Goal: Information Seeking & Learning: Check status

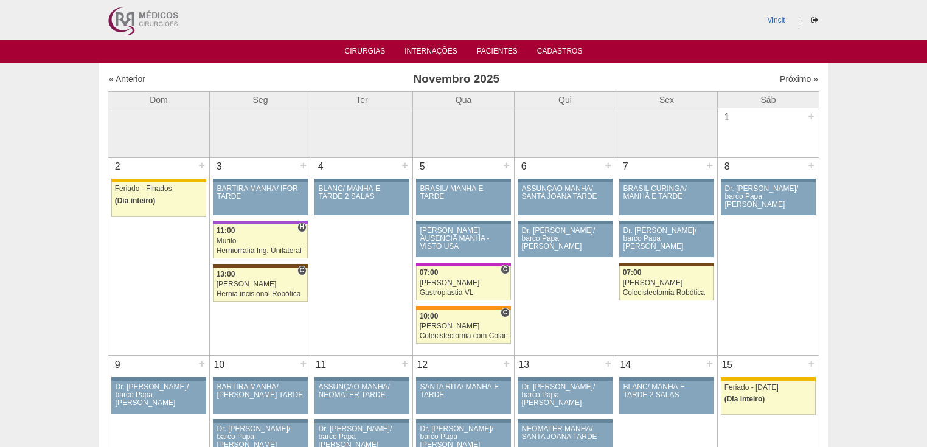
click at [132, 87] on div "« Anterior Novembro 2025 Próximo »" at bounding box center [464, 81] width 712 height 19
click at [128, 75] on link "« Anterior" at bounding box center [127, 79] width 36 height 10
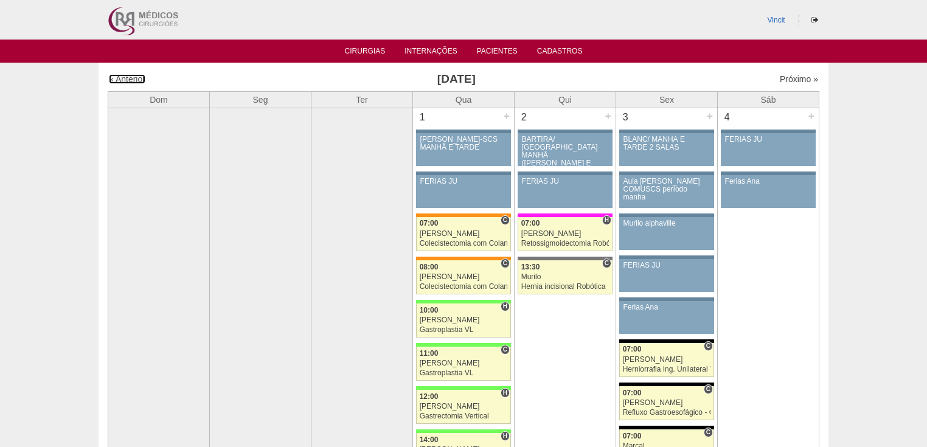
click at [130, 77] on link "« Anterior" at bounding box center [127, 79] width 36 height 10
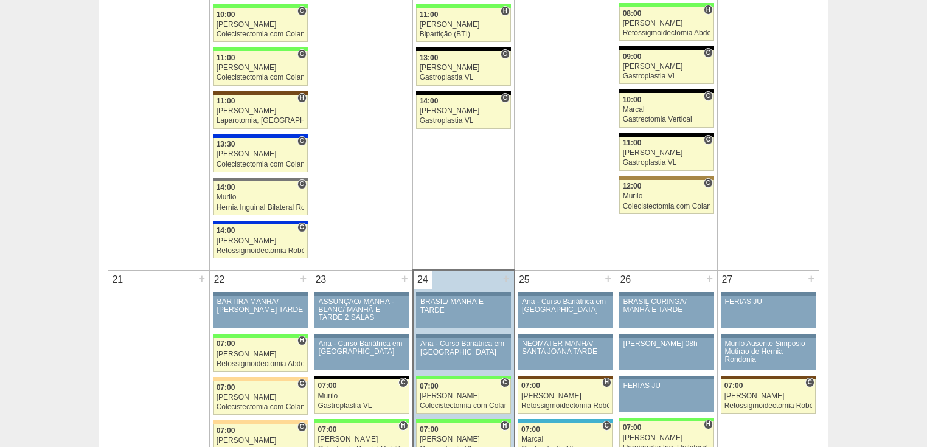
scroll to position [1703, 0]
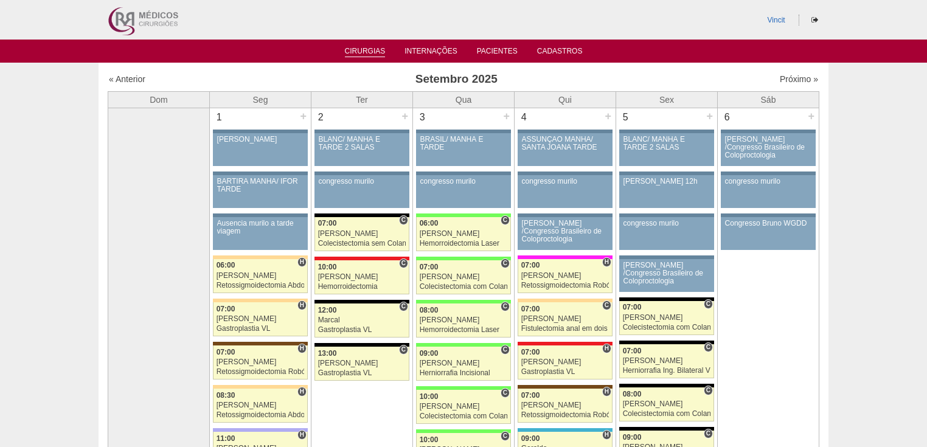
click at [360, 50] on link "Cirurgias" at bounding box center [365, 52] width 41 height 10
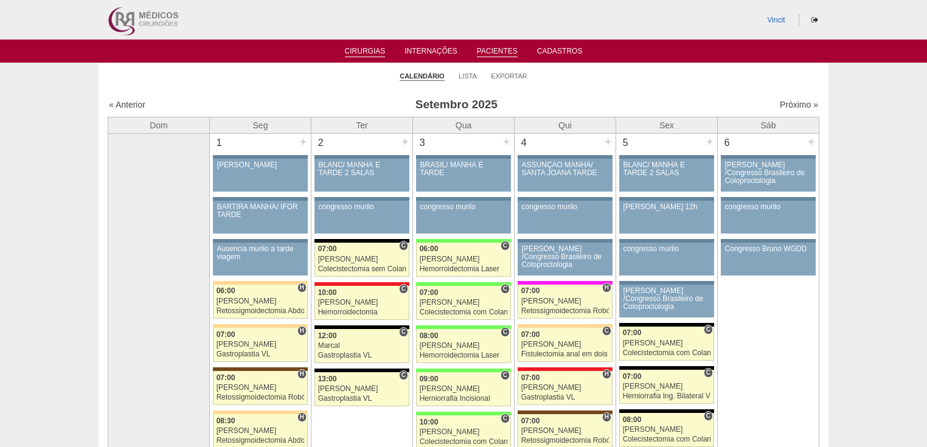
click at [504, 52] on link "Pacientes" at bounding box center [497, 52] width 41 height 10
click at [466, 78] on link "Lista" at bounding box center [468, 76] width 18 height 9
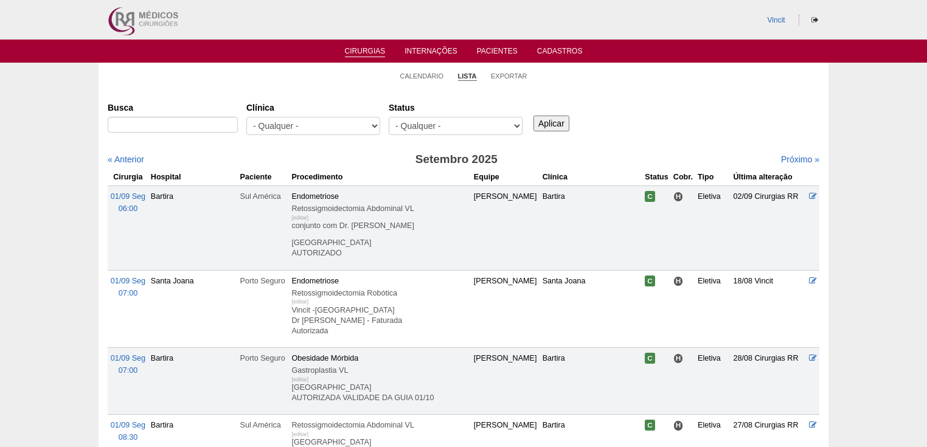
click at [361, 128] on select "- Qualquer - 6R Alphaville Assunção Bartira Brasil Christovão da Gama Cruz Azul…" at bounding box center [313, 126] width 134 height 18
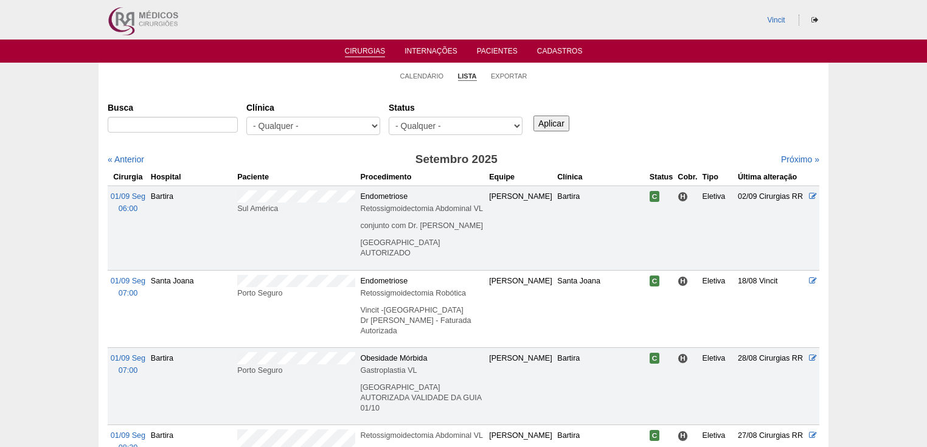
select select "48"
click at [246, 117] on select "- Qualquer - 6R Alphaville Assunção Bartira Brasil Christovão da Gama Cruz Azul…" at bounding box center [313, 126] width 134 height 18
click at [544, 118] on input "Aplicar" at bounding box center [551, 124] width 36 height 16
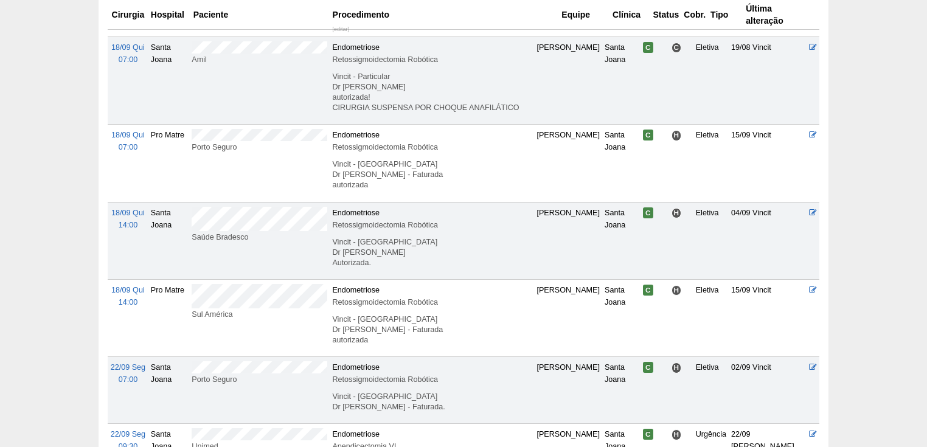
scroll to position [1049, 0]
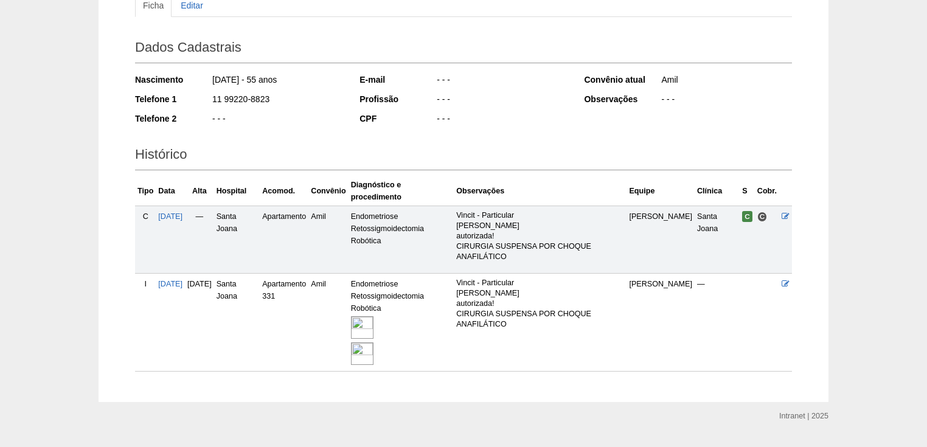
scroll to position [173, 0]
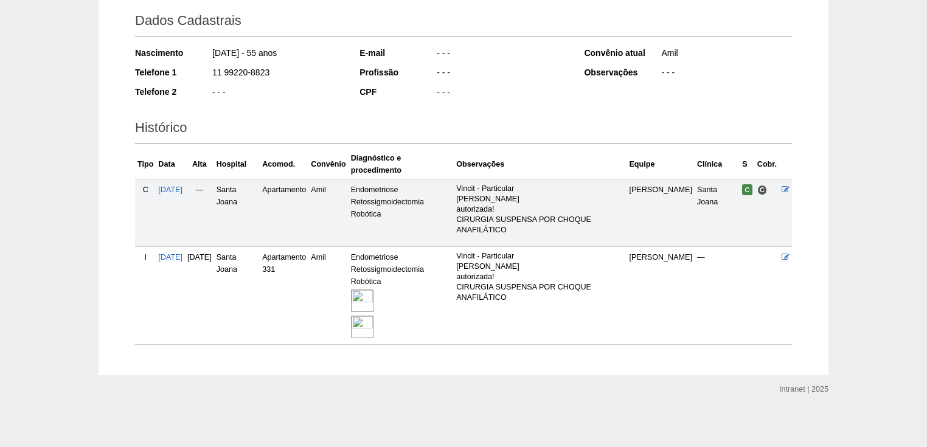
click at [373, 294] on img at bounding box center [362, 301] width 23 height 23
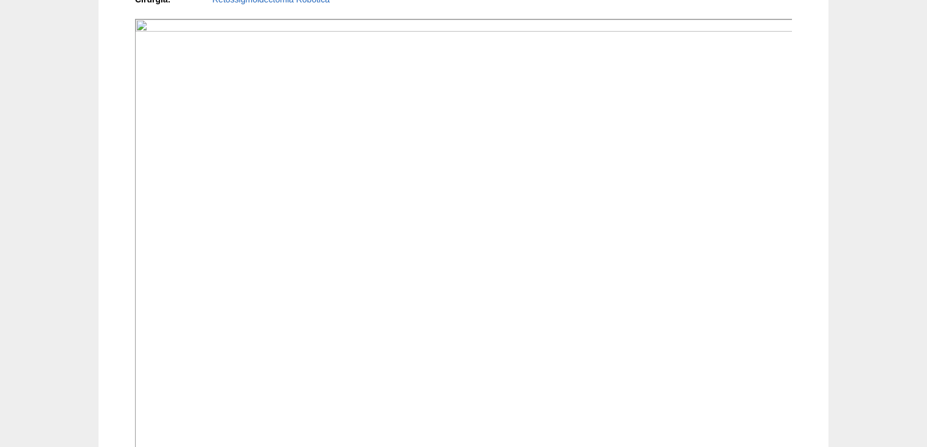
scroll to position [535, 0]
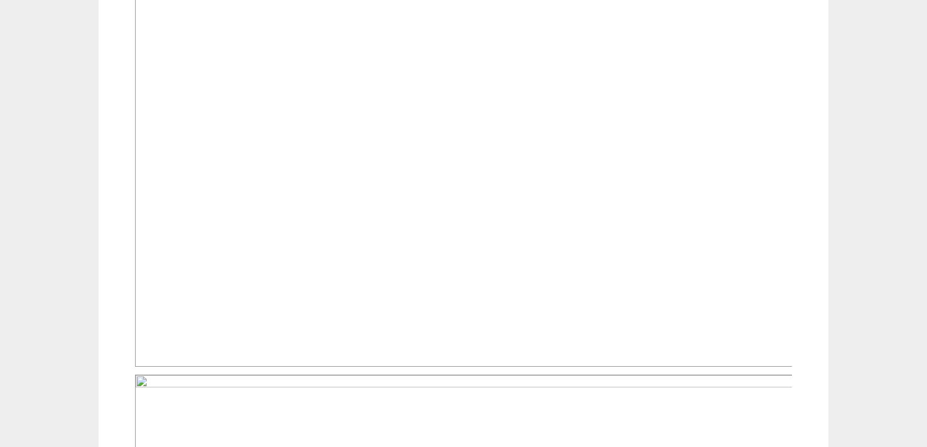
click at [325, 306] on img at bounding box center [464, 120] width 658 height 494
